Goal: Obtain resource: Download file/media

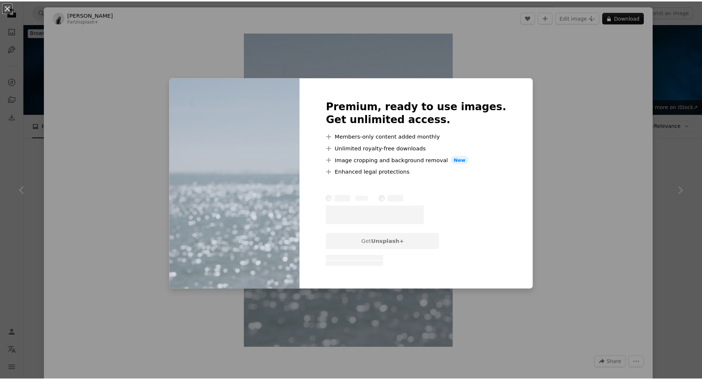
scroll to position [590, 0]
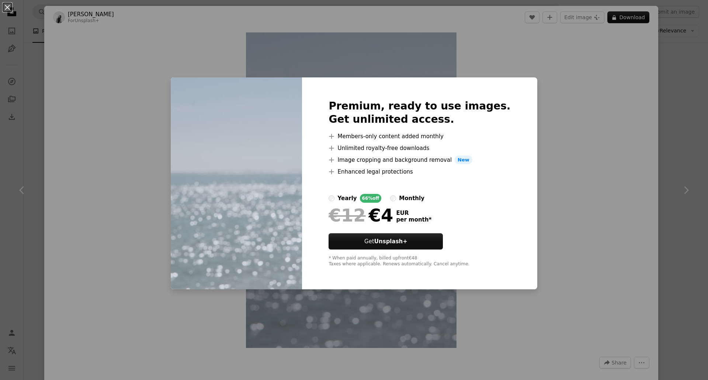
click at [567, 188] on div "An X shape Premium, ready to use images. Get unlimited access. A plus sign Memb…" at bounding box center [354, 190] width 708 height 380
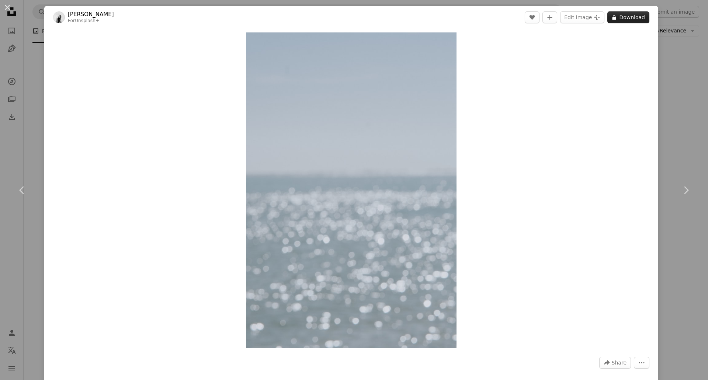
click at [623, 18] on button "A lock Download" at bounding box center [628, 17] width 42 height 12
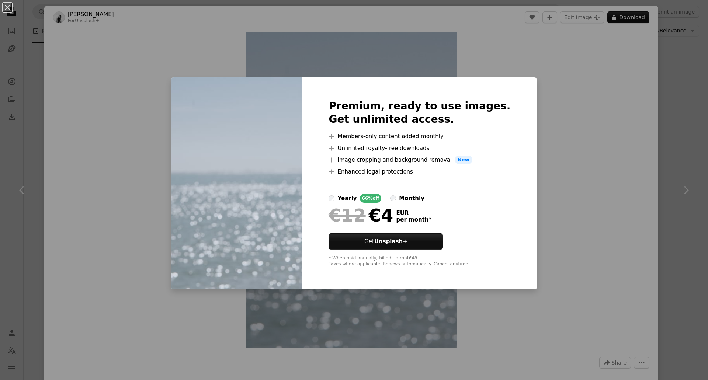
click at [554, 101] on div "An X shape Premium, ready to use images. Get unlimited access. A plus sign Memb…" at bounding box center [354, 190] width 708 height 380
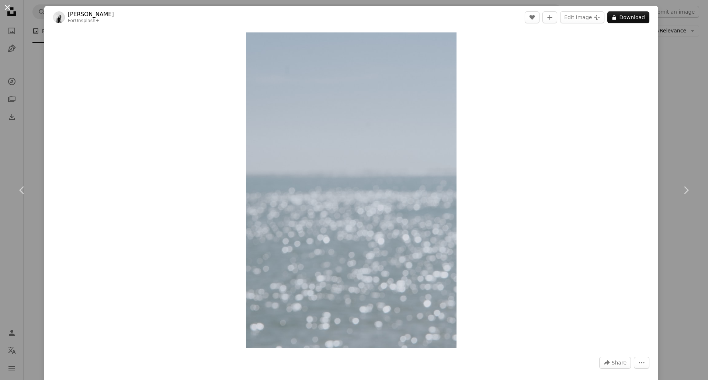
click at [6, 4] on button "An X shape" at bounding box center [7, 7] width 9 height 9
